Goal: Find specific page/section: Find specific page/section

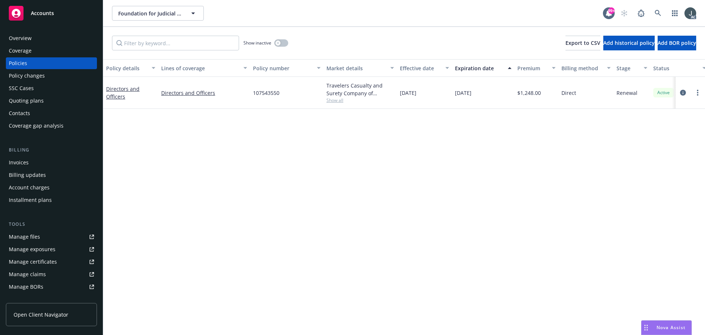
click at [35, 60] on div "Policies" at bounding box center [51, 63] width 85 height 12
click at [26, 61] on div "Policies" at bounding box center [18, 63] width 18 height 12
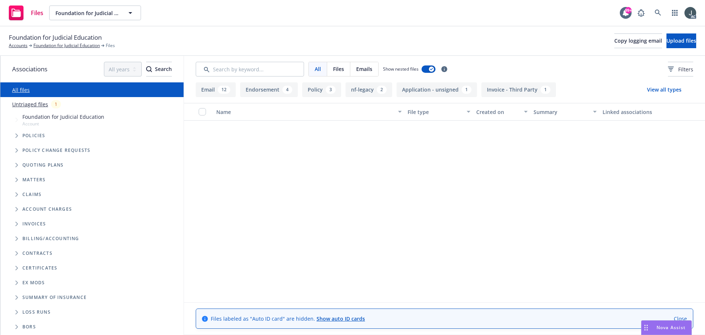
scroll to position [694, 0]
